Goal: Task Accomplishment & Management: Manage account settings

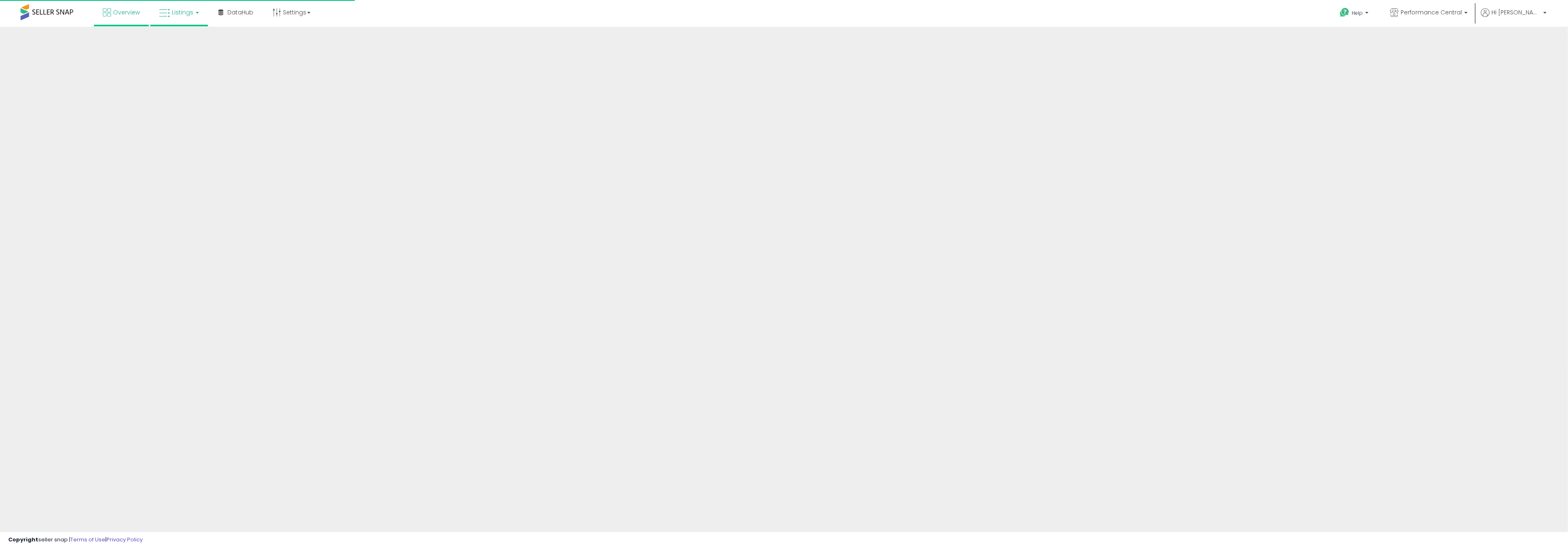
click at [183, 19] on link "Listings" at bounding box center [179, 12] width 53 height 25
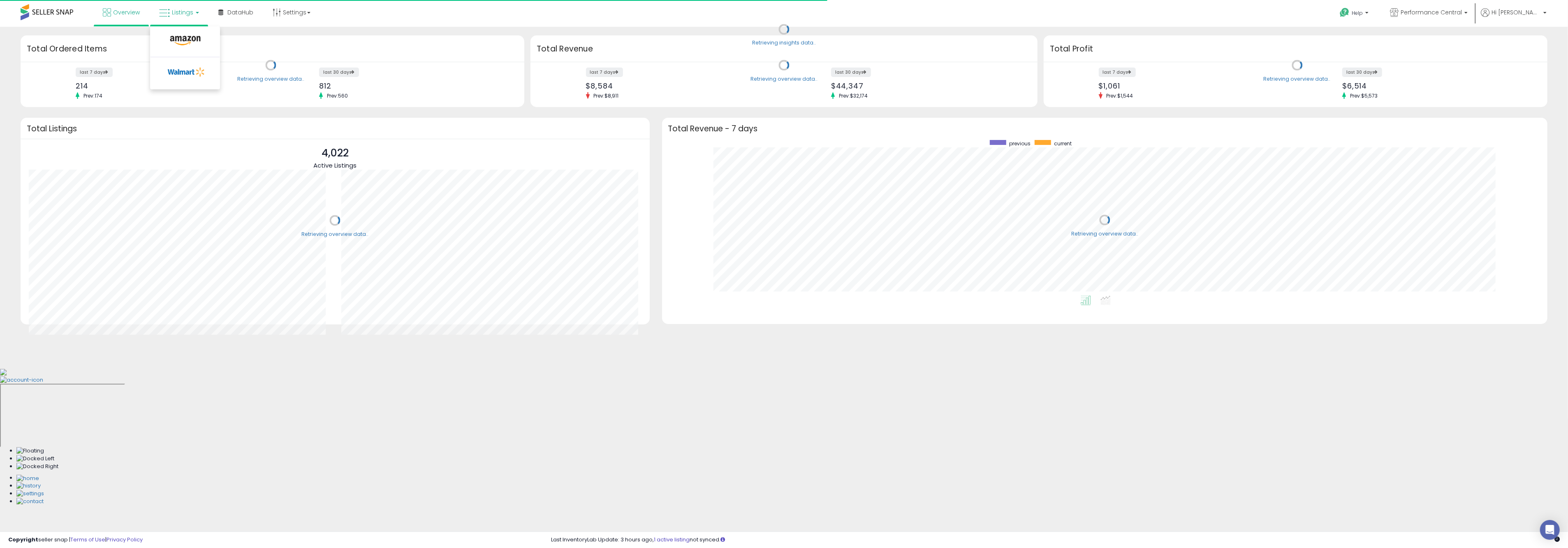
scroll to position [155, 869]
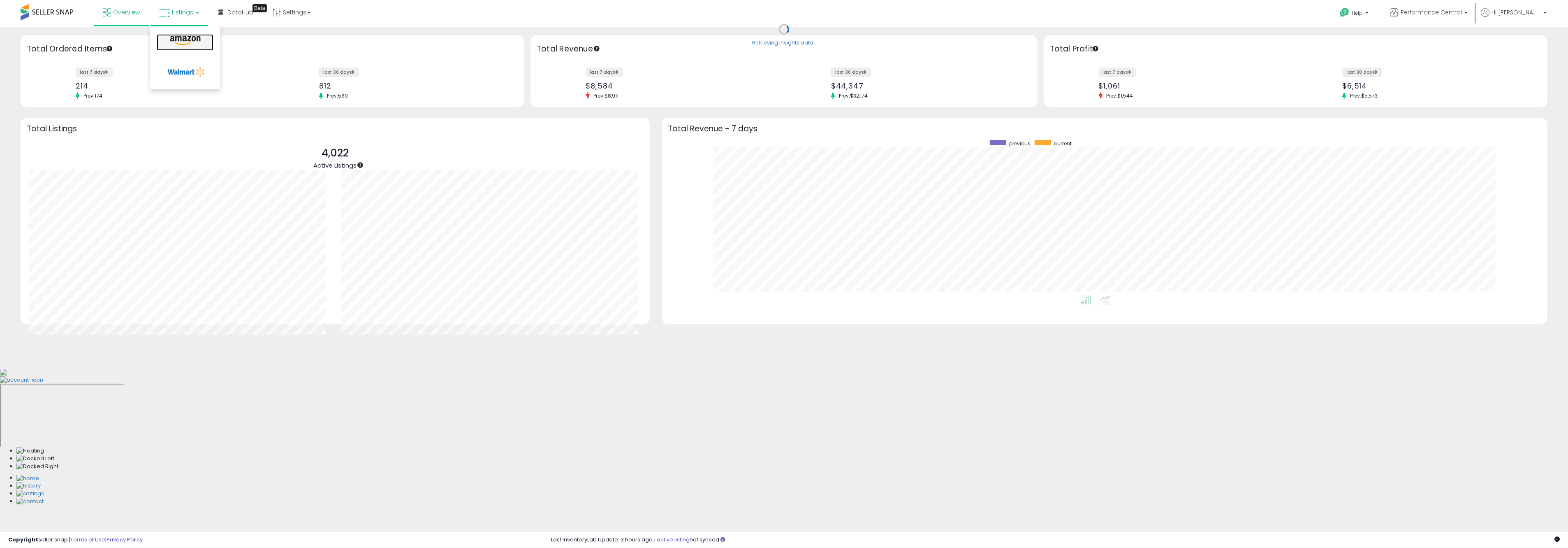
click at [195, 46] on link at bounding box center [185, 42] width 57 height 16
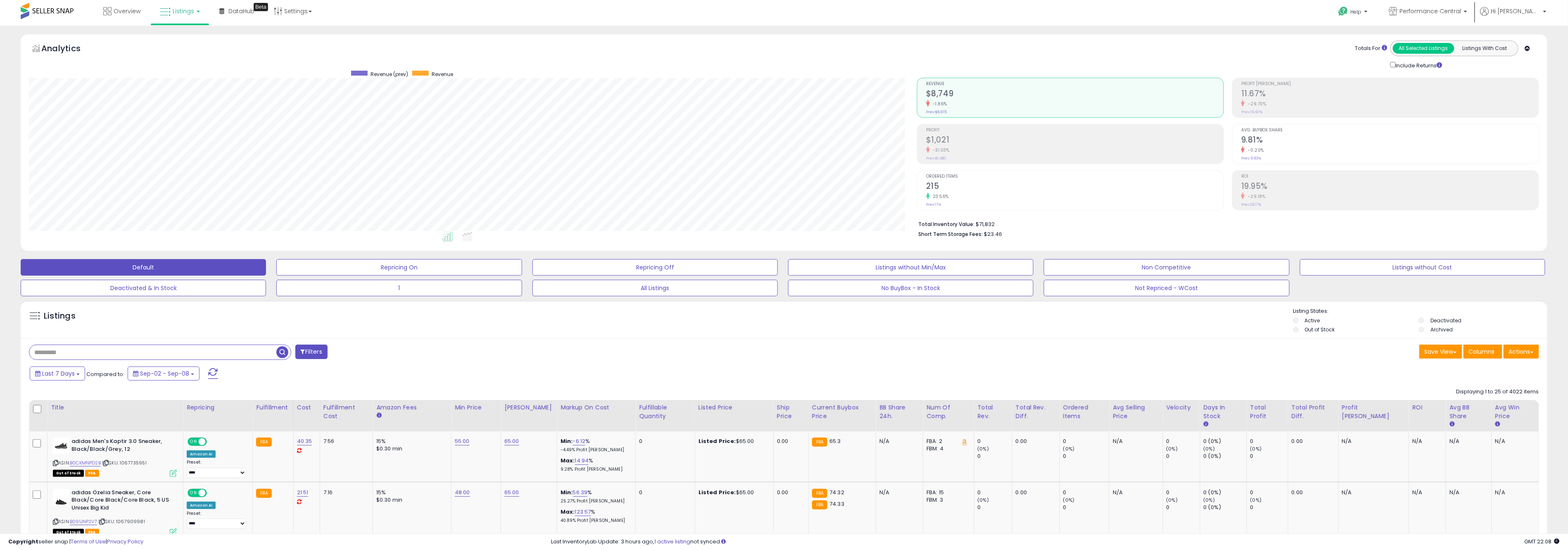
scroll to position [2, 0]
drag, startPoint x: 1157, startPoint y: 294, endPoint x: 902, endPoint y: 301, distance: 255.1
click at [1157, 293] on button "Not Repriced - WCost" at bounding box center [1166, 287] width 245 height 16
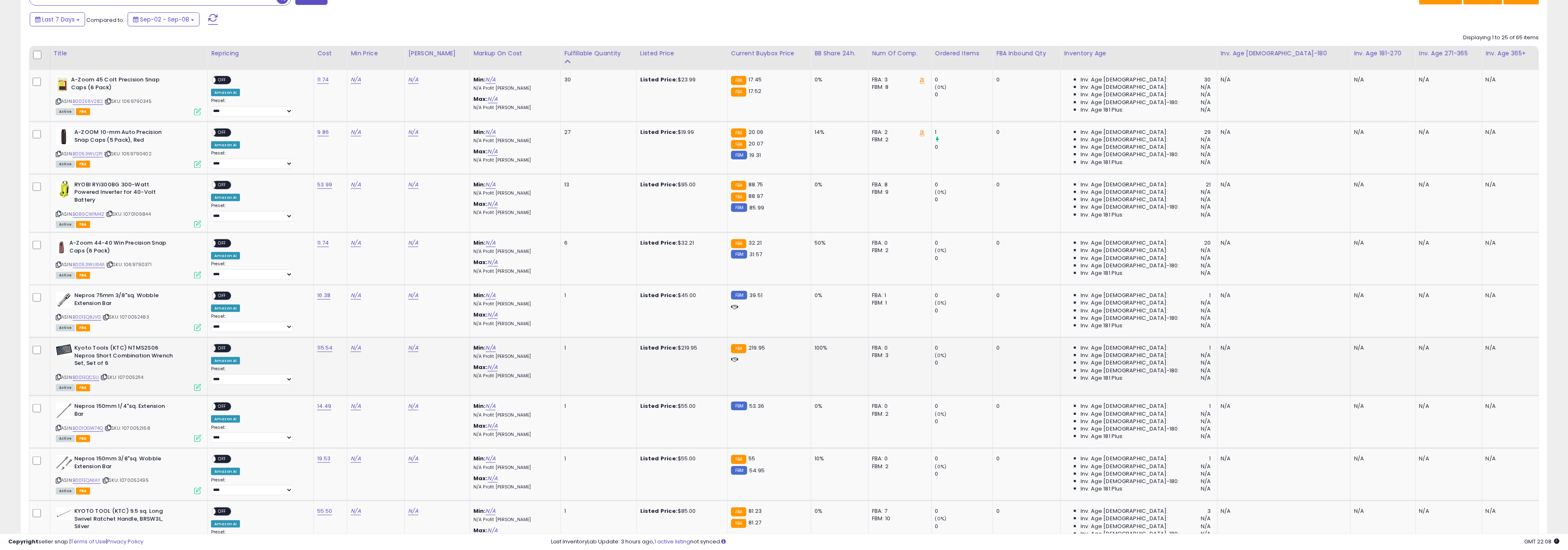
scroll to position [346, 0]
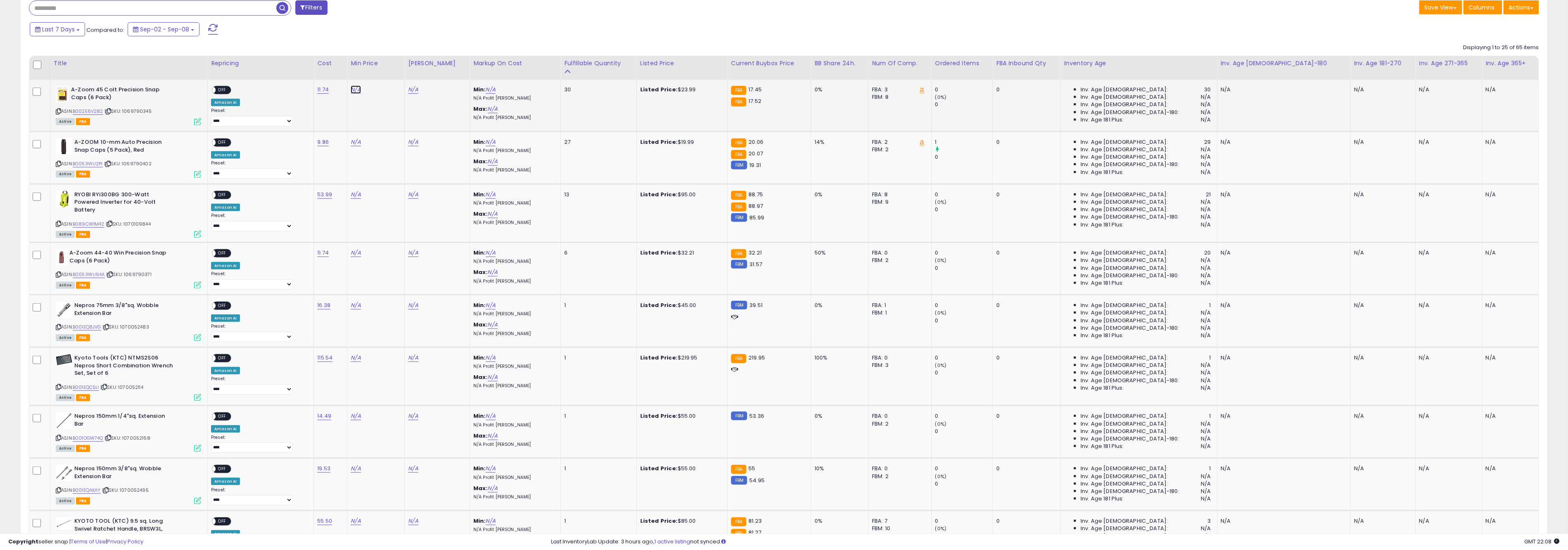
click at [360, 90] on link "N/A" at bounding box center [355, 89] width 10 height 8
type input "*****"
click at [398, 68] on button "submit" at bounding box center [390, 68] width 14 height 12
click at [364, 90] on link "17.35" at bounding box center [357, 89] width 13 height 8
drag, startPoint x: 370, startPoint y: 72, endPoint x: 232, endPoint y: 64, distance: 138.2
